Goal: Task Accomplishment & Management: Manage account settings

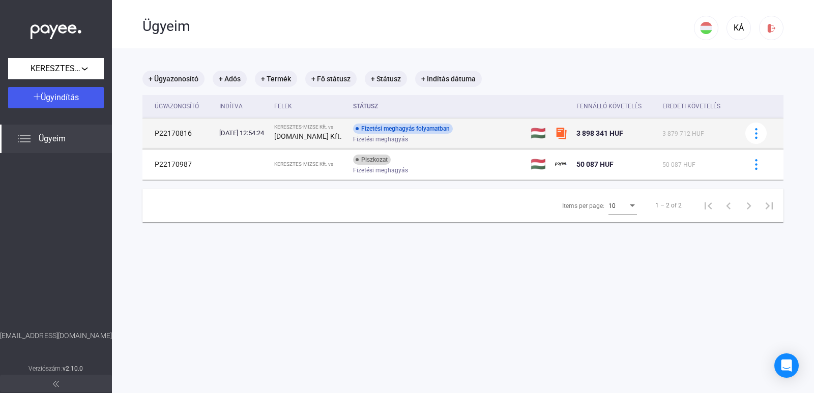
click at [473, 132] on div "Fizetési meghagyás folyamatban Fizetési meghagyás" at bounding box center [434, 134] width 162 height 20
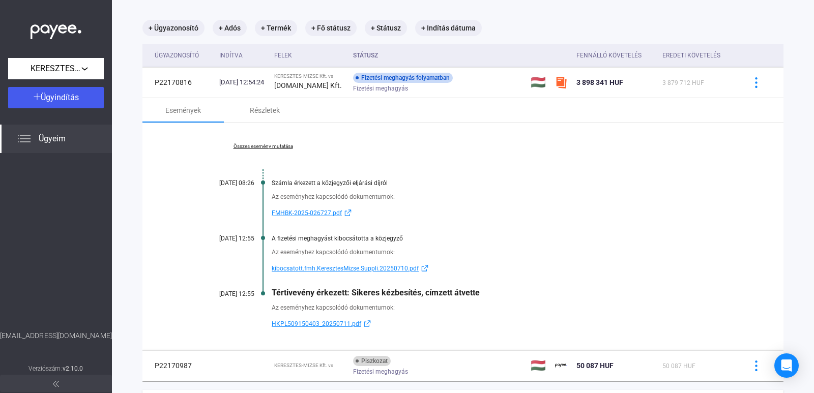
scroll to position [102, 0]
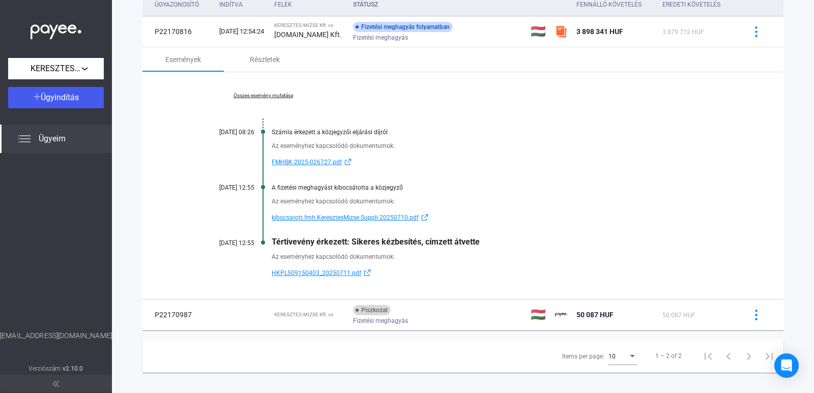
click at [338, 274] on span "HKPL509150403_20250711.pdf" at bounding box center [317, 273] width 90 height 12
click at [312, 217] on span "kibocsatott.fmh.KeresztesMizse.Suppli.20250710.pdf" at bounding box center [345, 218] width 147 height 12
click at [271, 66] on div "Részletek" at bounding box center [264, 59] width 81 height 24
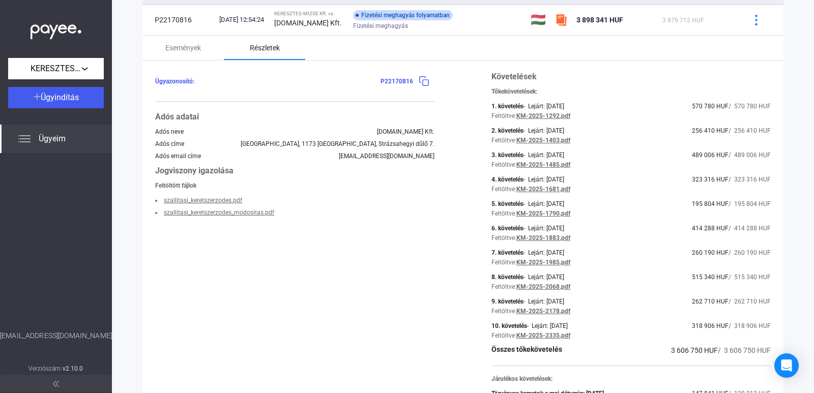
scroll to position [12, 0]
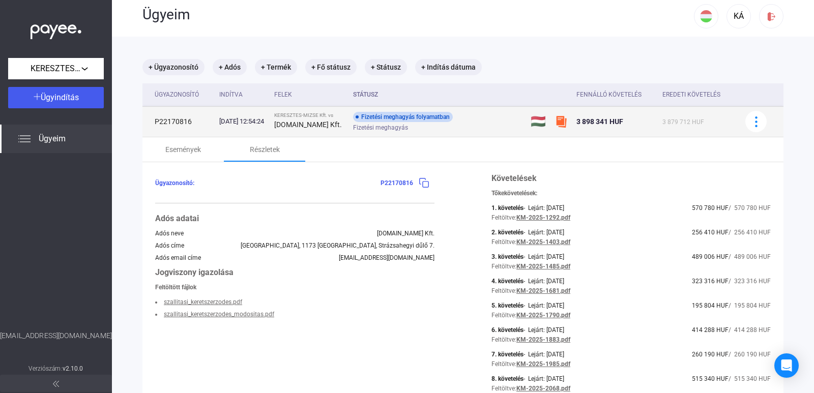
click at [472, 112] on div "Fizetési meghagyás folyamatban Fizetési meghagyás" at bounding box center [434, 122] width 162 height 20
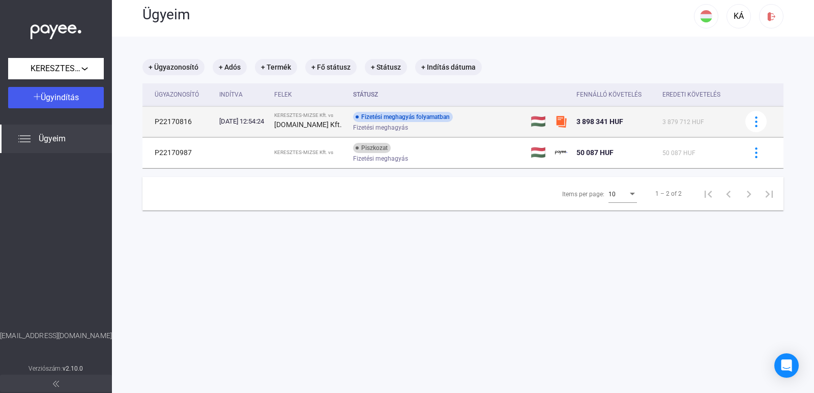
click at [308, 123] on strong "[DOMAIN_NAME] Kft." at bounding box center [308, 125] width 68 height 8
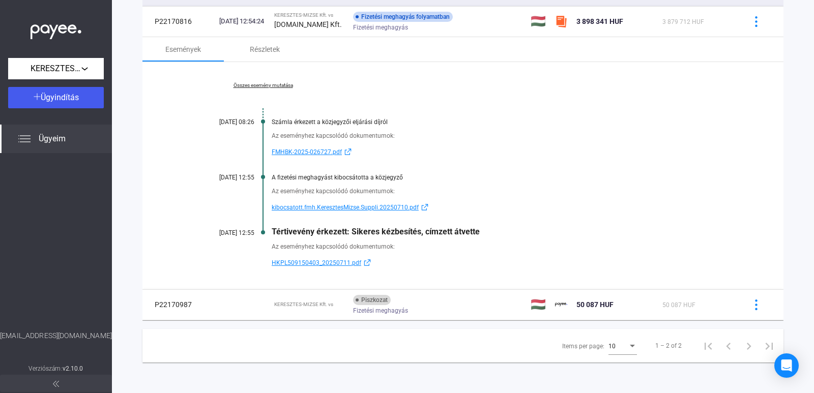
scroll to position [0, 0]
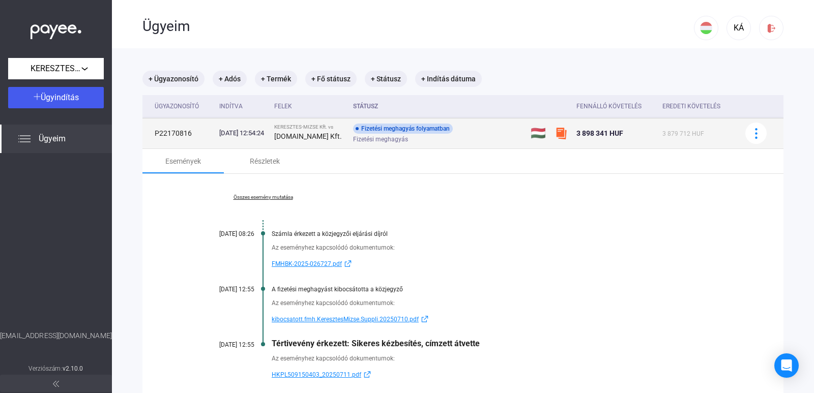
click at [266, 137] on div "[DATE] 12:54:24" at bounding box center [242, 133] width 47 height 10
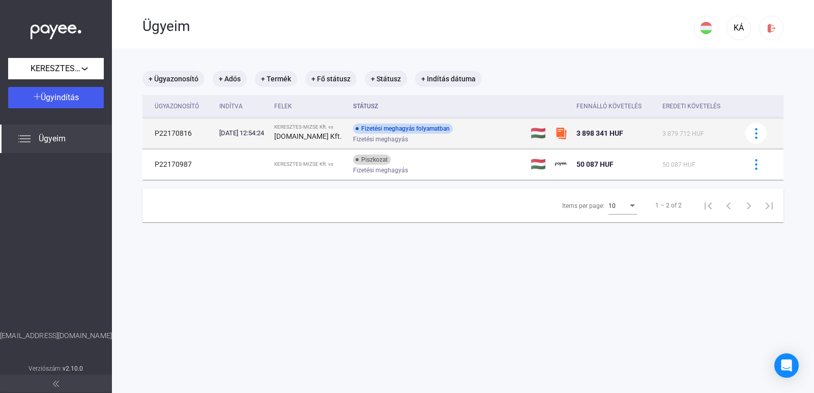
click at [266, 137] on div "[DATE] 12:54:24" at bounding box center [242, 133] width 47 height 10
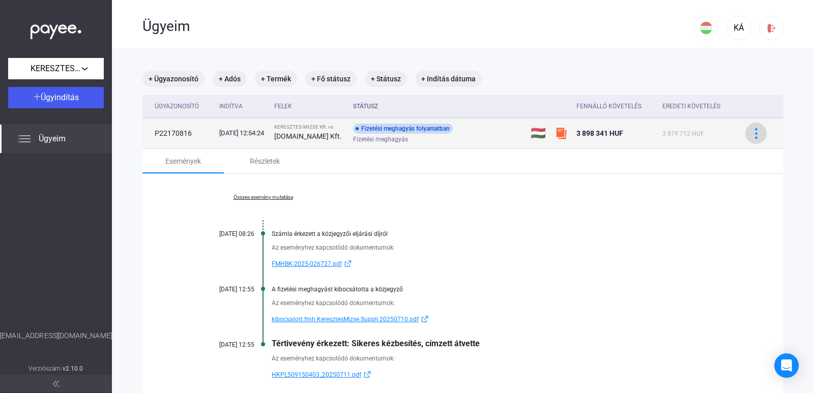
click at [751, 135] on img at bounding box center [756, 133] width 11 height 11
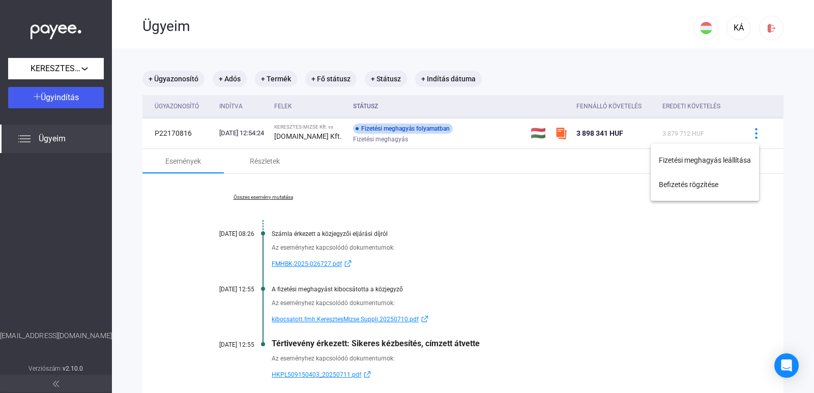
click at [392, 138] on div at bounding box center [407, 196] width 814 height 393
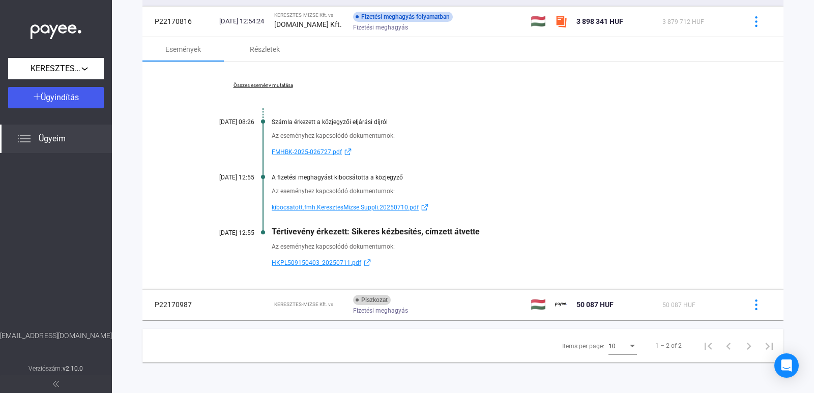
click at [65, 377] on button at bounding box center [56, 383] width 112 height 17
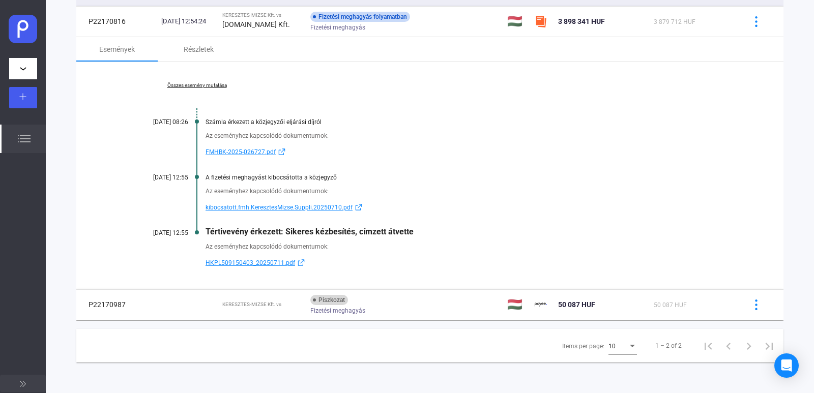
click at [28, 383] on button at bounding box center [23, 383] width 46 height 17
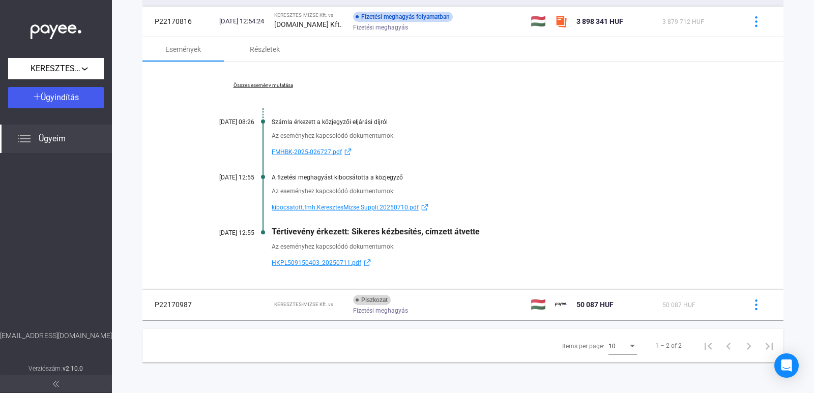
scroll to position [0, 0]
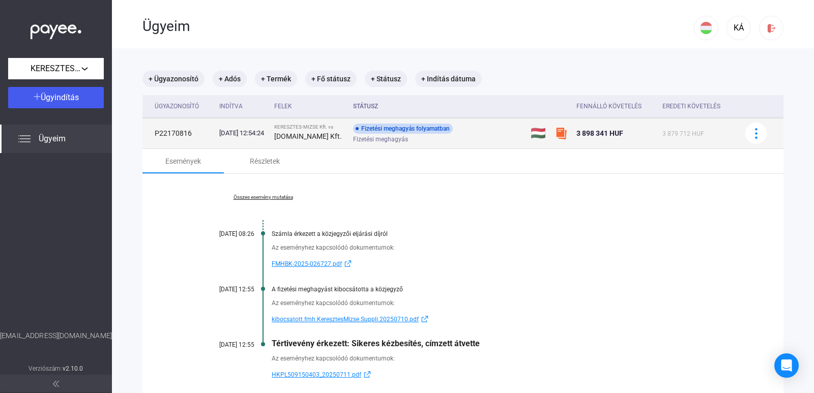
click at [394, 128] on div "Fizetési meghagyás folyamatban" at bounding box center [403, 129] width 100 height 10
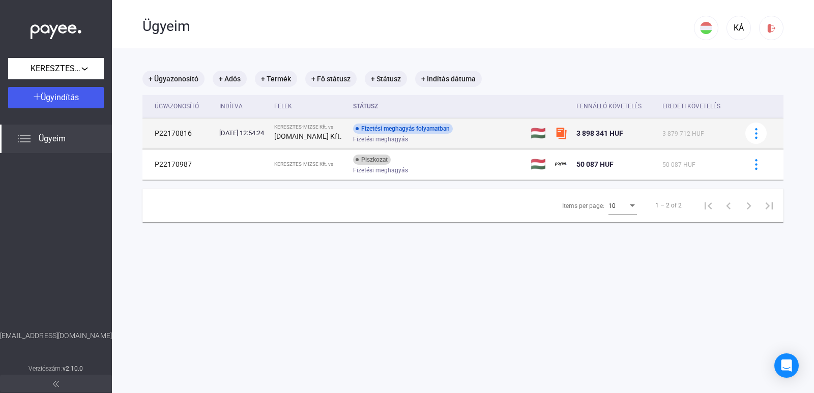
click at [394, 128] on div "Fizetési meghagyás folyamatban" at bounding box center [403, 129] width 100 height 10
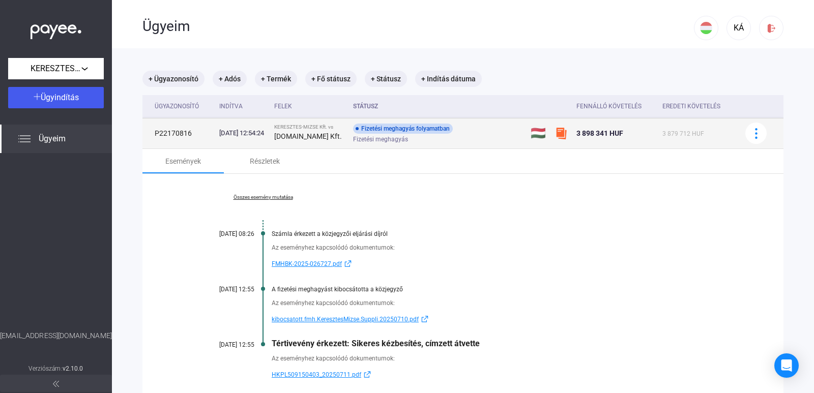
click at [512, 127] on div "Fizetési meghagyás folyamatban Fizetési meghagyás" at bounding box center [434, 134] width 162 height 20
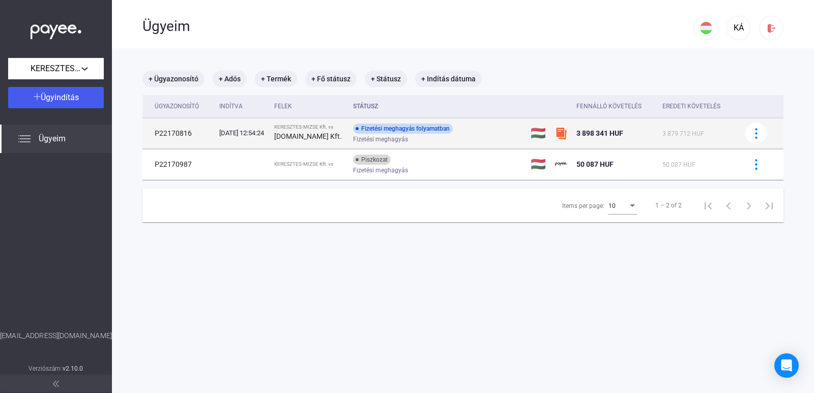
click at [508, 130] on div "Fizetési meghagyás folyamatban Fizetési meghagyás" at bounding box center [434, 134] width 162 height 20
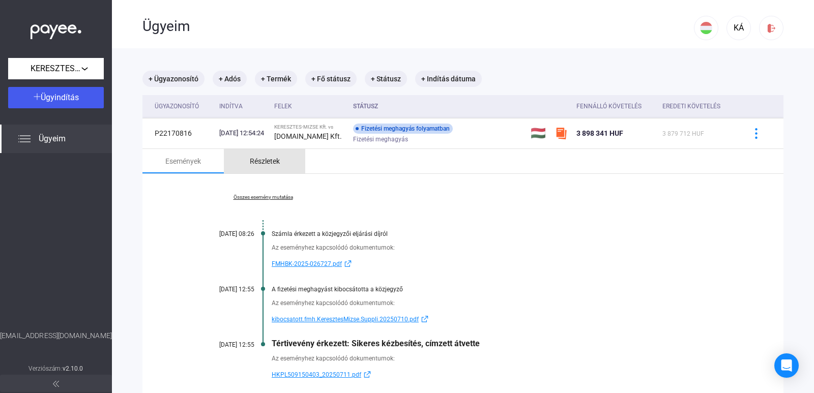
click at [267, 161] on div "Részletek" at bounding box center [265, 161] width 30 height 12
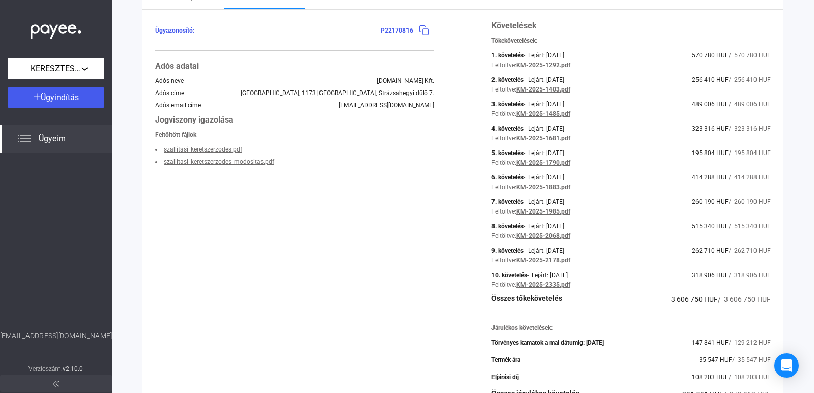
scroll to position [63, 0]
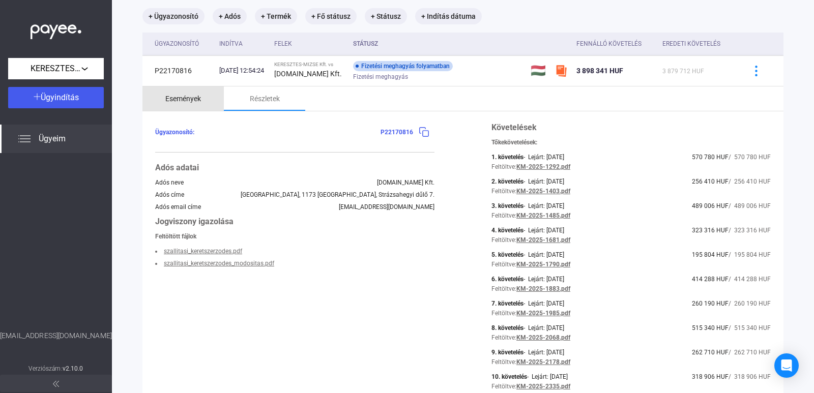
click at [177, 107] on div "Események" at bounding box center [182, 99] width 81 height 24
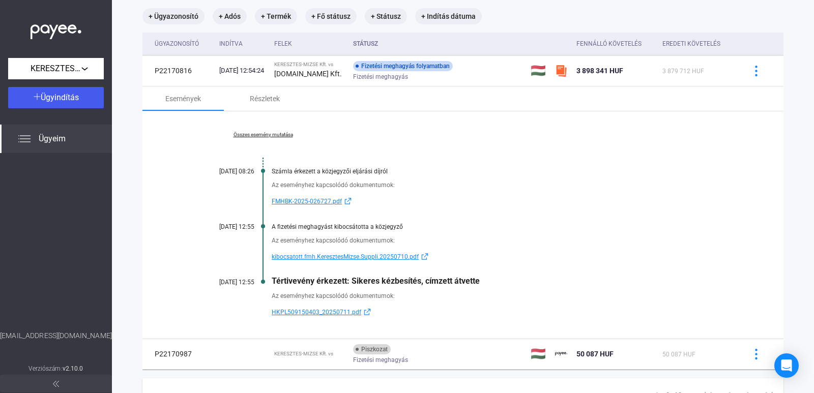
click at [20, 140] on img at bounding box center [24, 139] width 12 height 12
click at [82, 67] on div "KERESZTES-MIZSE Kft." at bounding box center [56, 69] width 90 height 13
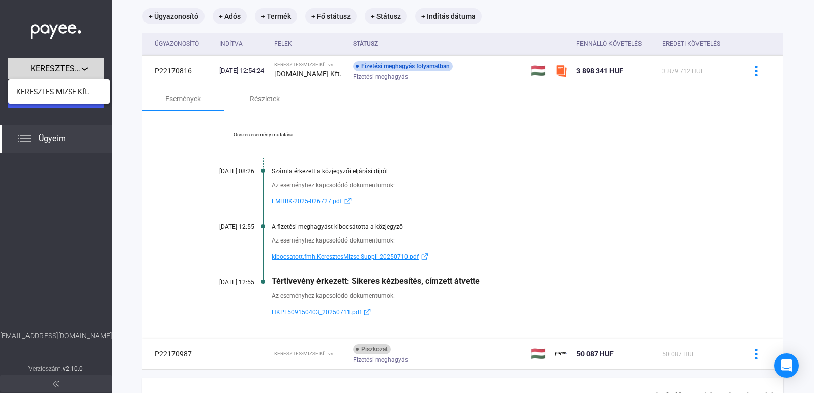
click at [82, 67] on div at bounding box center [407, 196] width 814 height 393
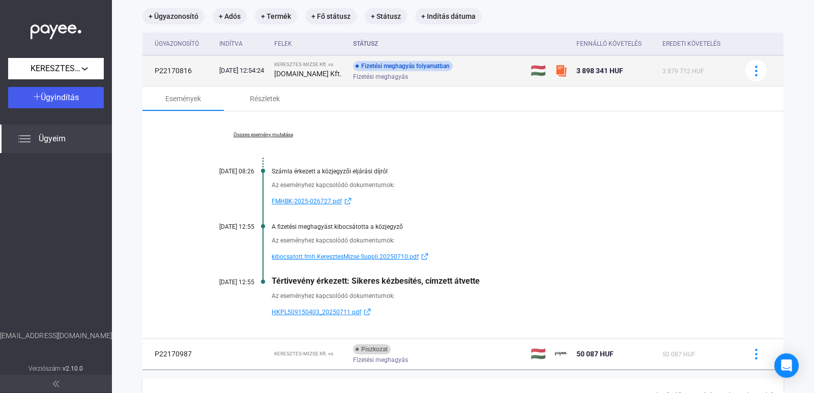
click at [404, 62] on div "Fizetési meghagyás folyamatban" at bounding box center [403, 66] width 100 height 10
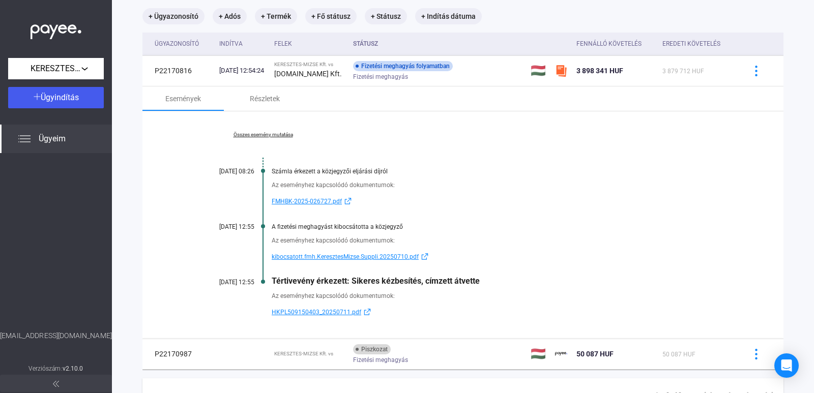
scroll to position [48, 0]
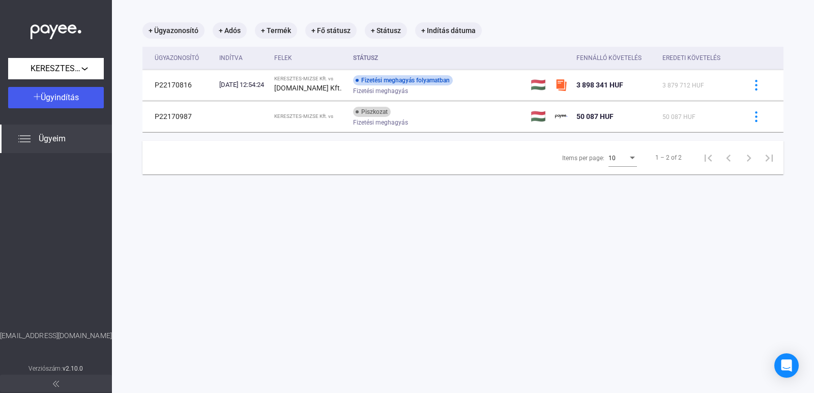
click at [412, 69] on th "Státusz" at bounding box center [438, 58] width 178 height 23
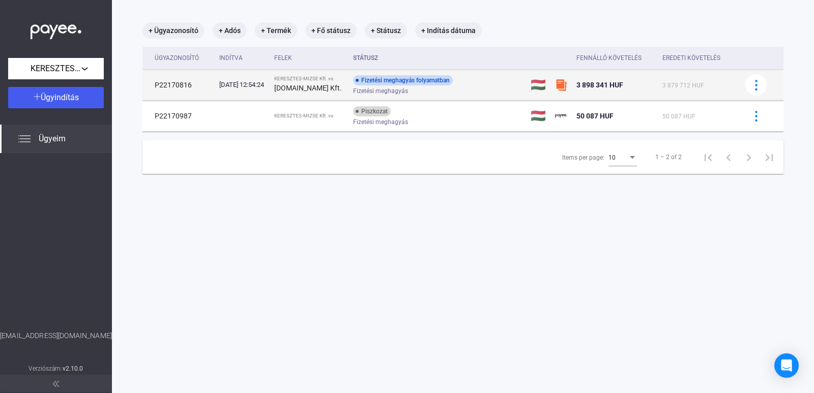
click at [430, 85] on div "Fizetési meghagyás folyamatban" at bounding box center [403, 80] width 100 height 10
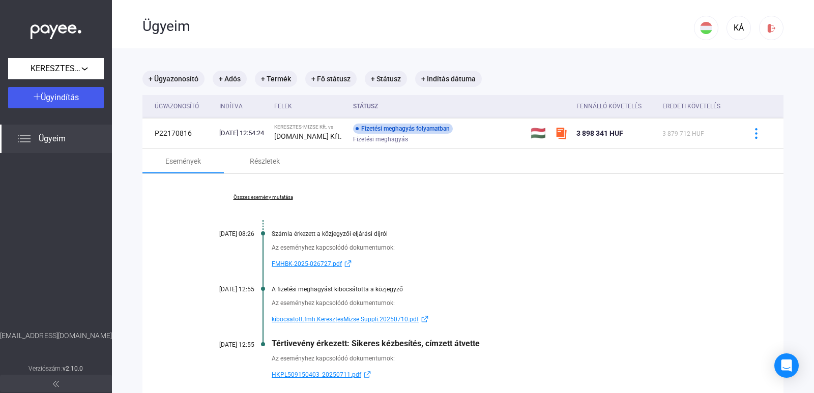
scroll to position [112, 0]
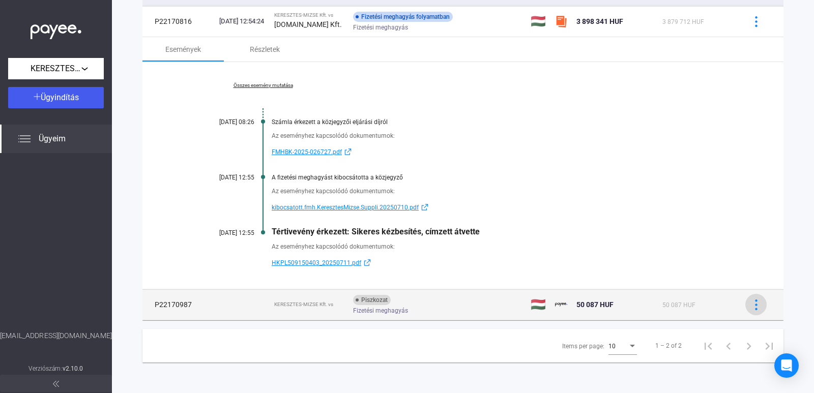
click at [758, 304] on button at bounding box center [755, 304] width 21 height 21
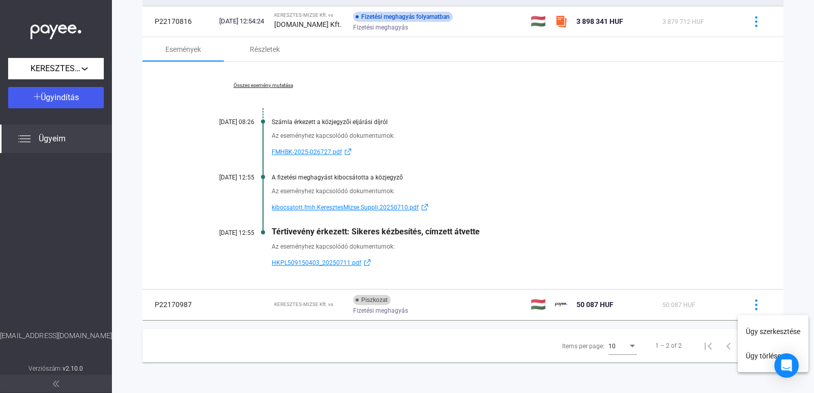
click at [480, 321] on div at bounding box center [407, 196] width 814 height 393
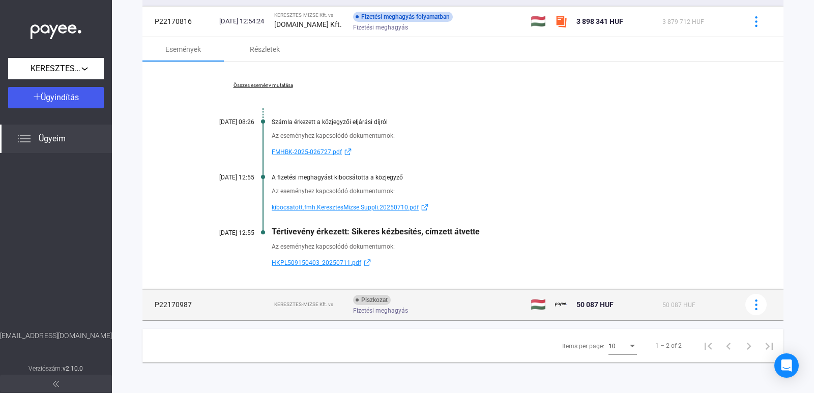
click at [481, 311] on div "Fizetési meghagyás" at bounding box center [434, 311] width 162 height 8
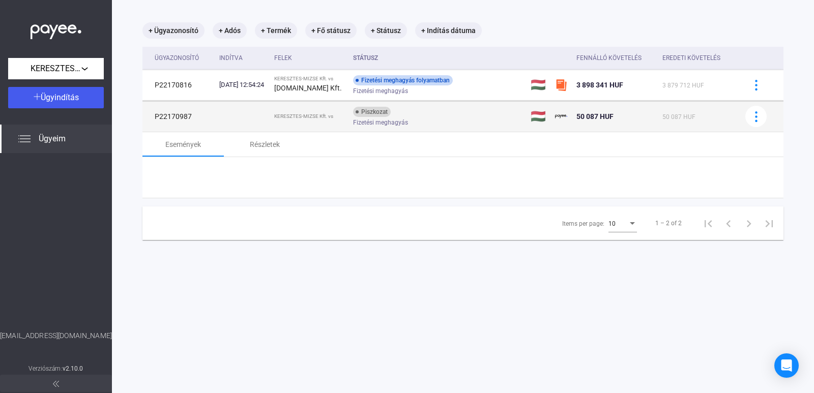
scroll to position [48, 0]
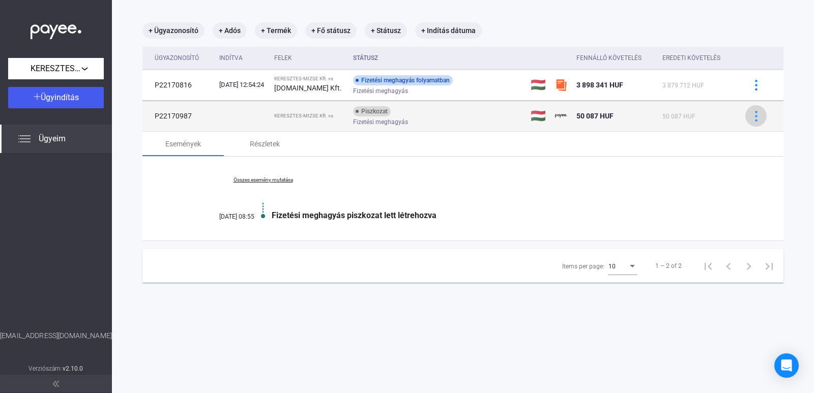
click at [751, 118] on img at bounding box center [756, 116] width 11 height 11
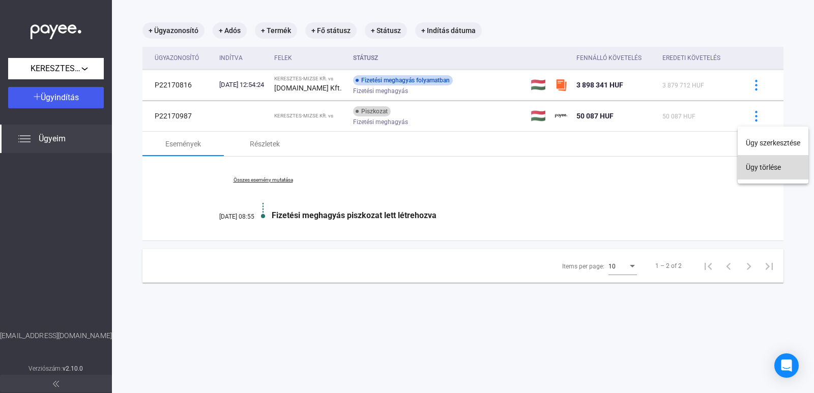
click at [755, 172] on button "Ügy törlése" at bounding box center [773, 167] width 71 height 24
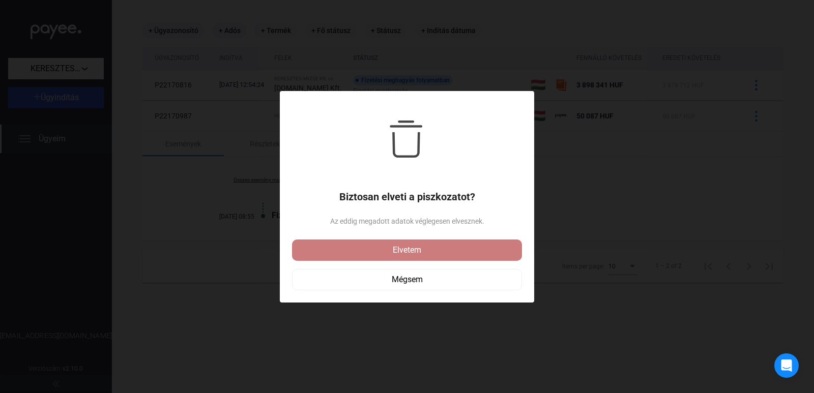
click at [352, 252] on div "Elvetem" at bounding box center [407, 250] width 224 height 12
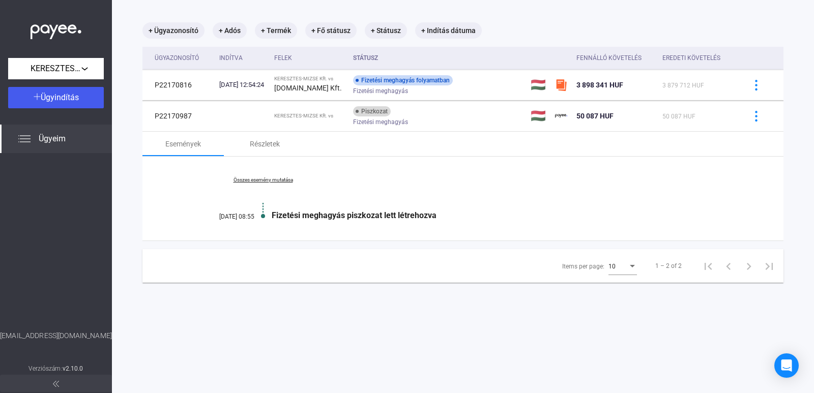
scroll to position [0, 0]
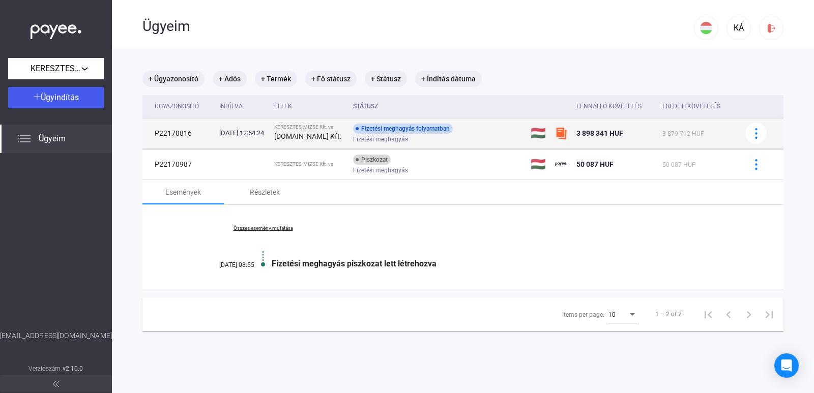
click at [266, 136] on div "[DATE] 12:54:24" at bounding box center [242, 133] width 47 height 10
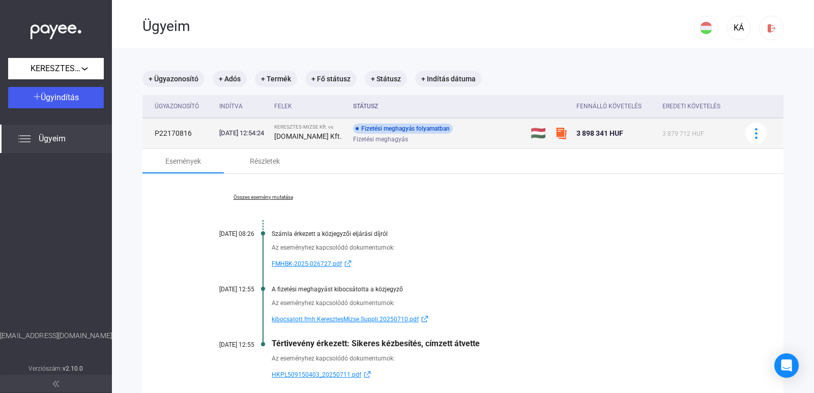
click at [393, 128] on div "Fizetési meghagyás folyamatban" at bounding box center [403, 129] width 100 height 10
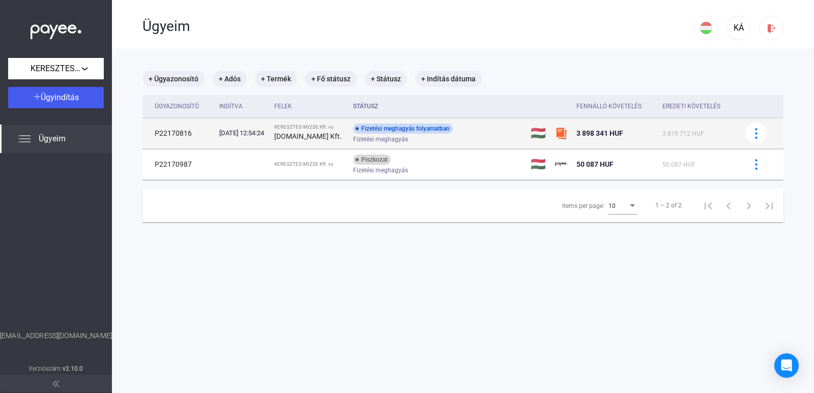
click at [393, 128] on div "Fizetési meghagyás folyamatban" at bounding box center [403, 129] width 100 height 10
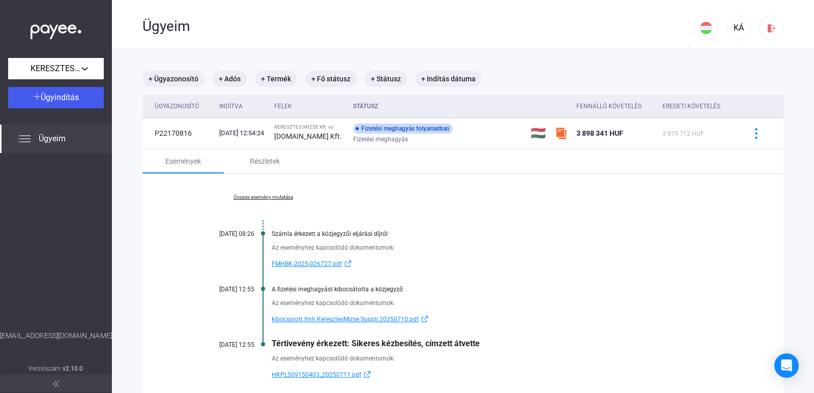
scroll to position [112, 0]
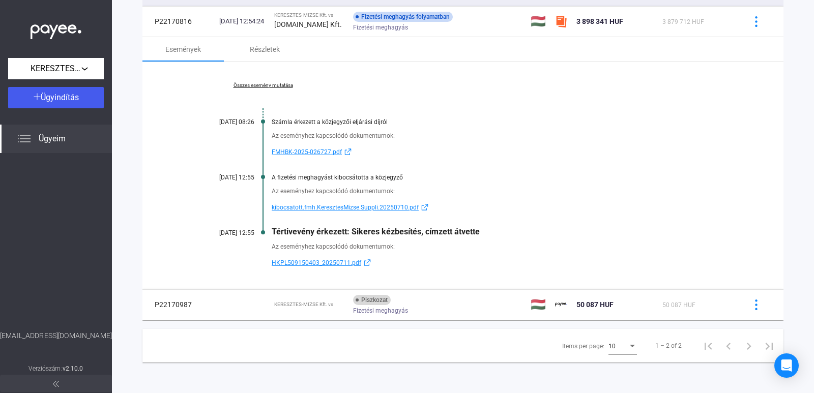
click at [322, 205] on span "kibocsatott.fmh.KeresztesMizse.Suppli.20250710.pdf" at bounding box center [345, 207] width 147 height 12
